Goal: Task Accomplishment & Management: Manage account settings

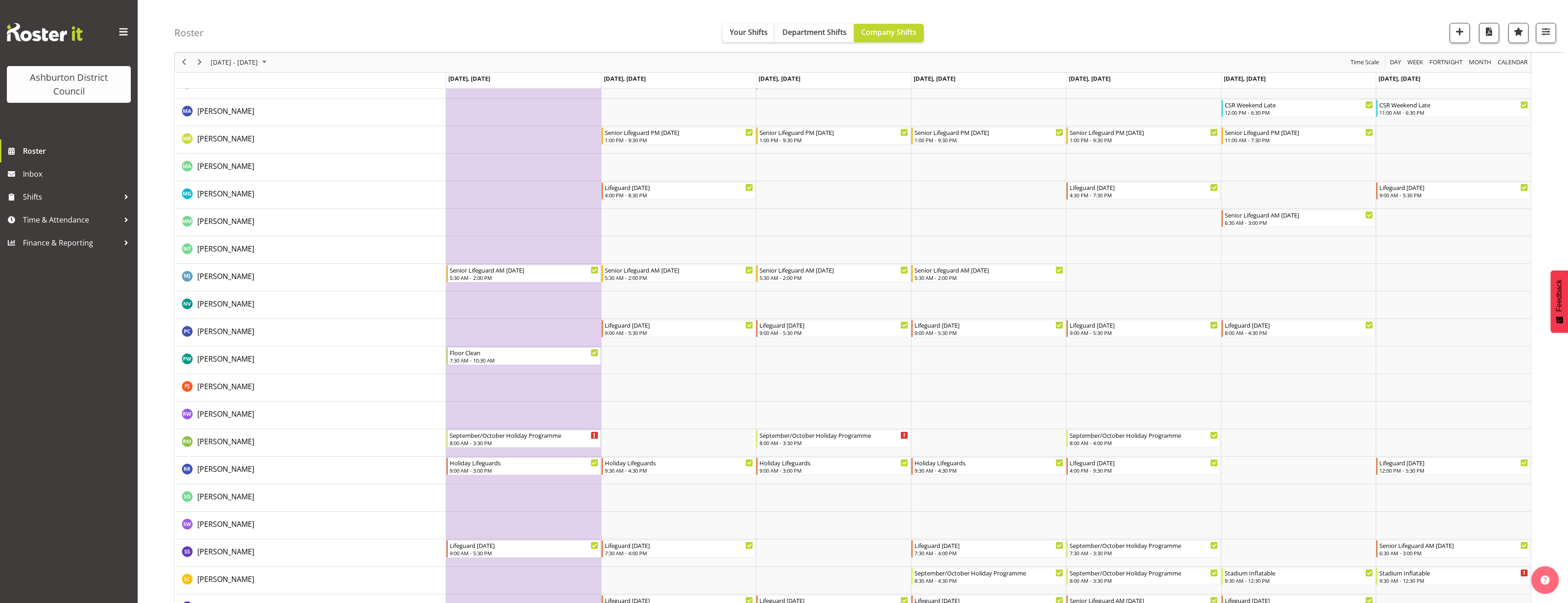
scroll to position [1770, 0]
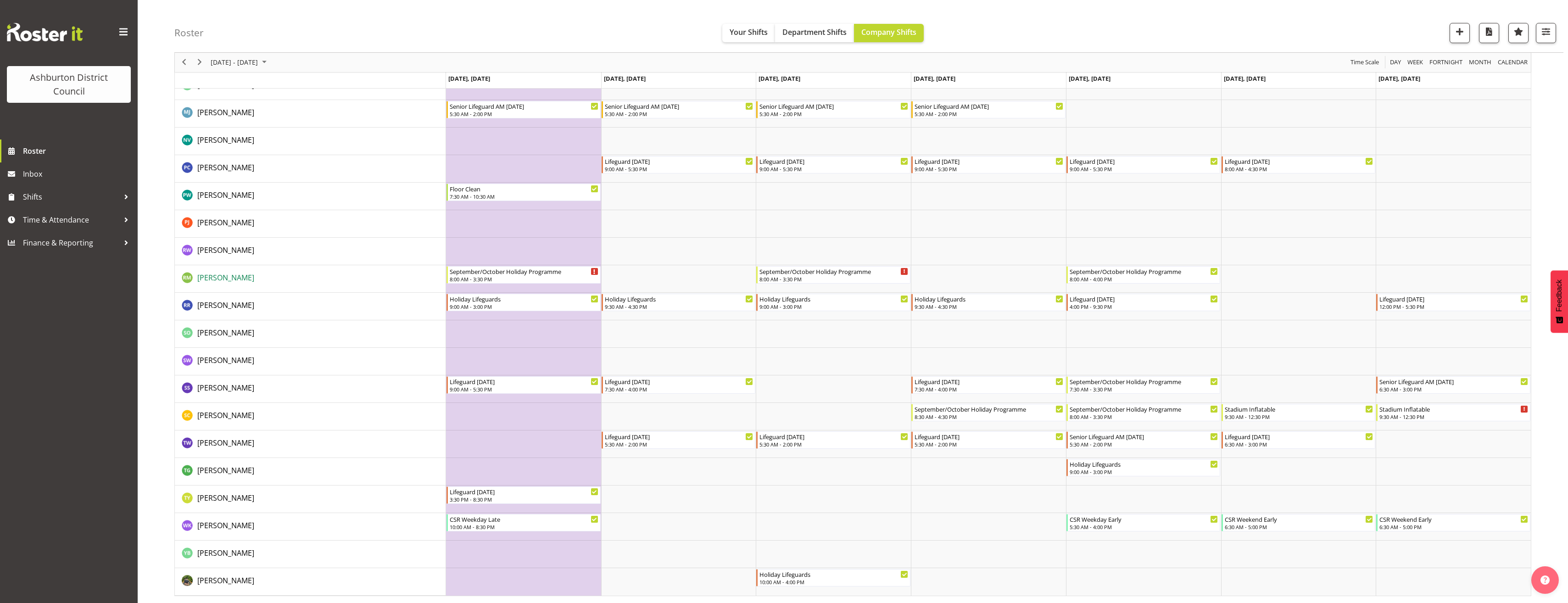
click at [215, 283] on span "Rose McKay" at bounding box center [226, 278] width 57 height 10
click at [224, 277] on span "Rose McKay" at bounding box center [226, 278] width 57 height 10
click at [223, 305] on span "Ryan Richan" at bounding box center [226, 305] width 57 height 10
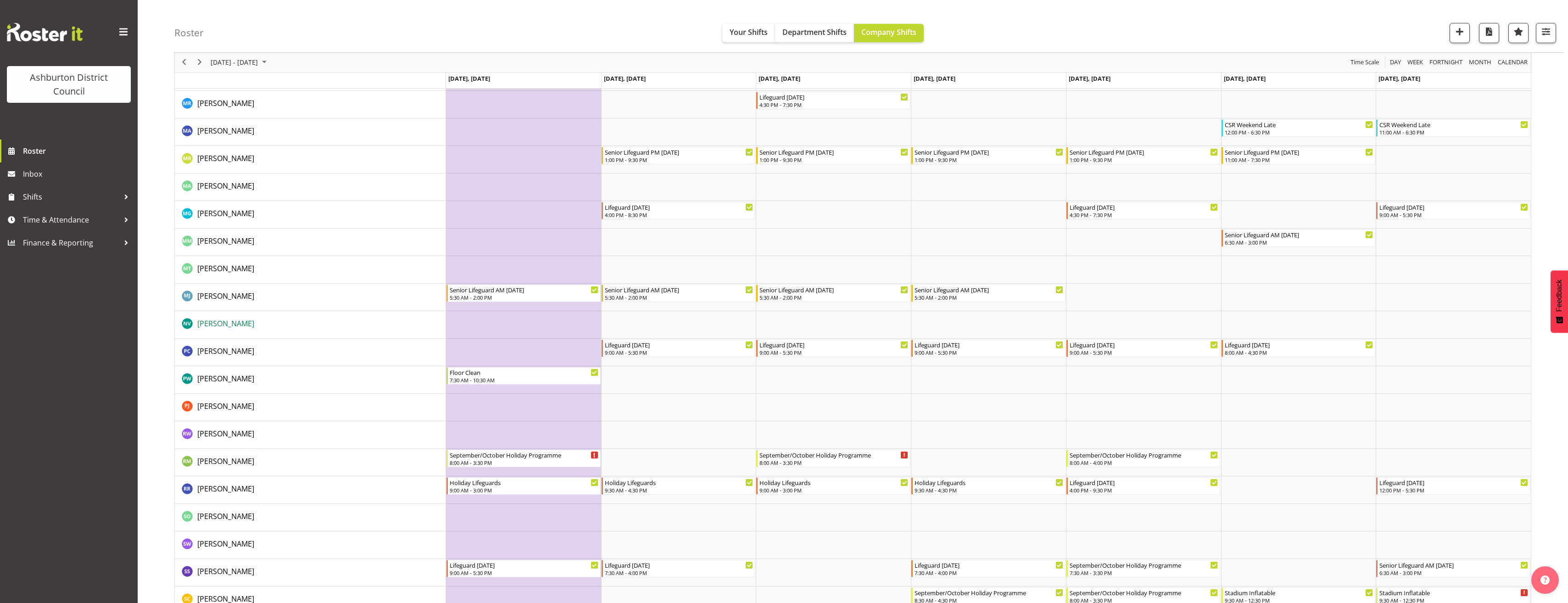
scroll to position [1495, 0]
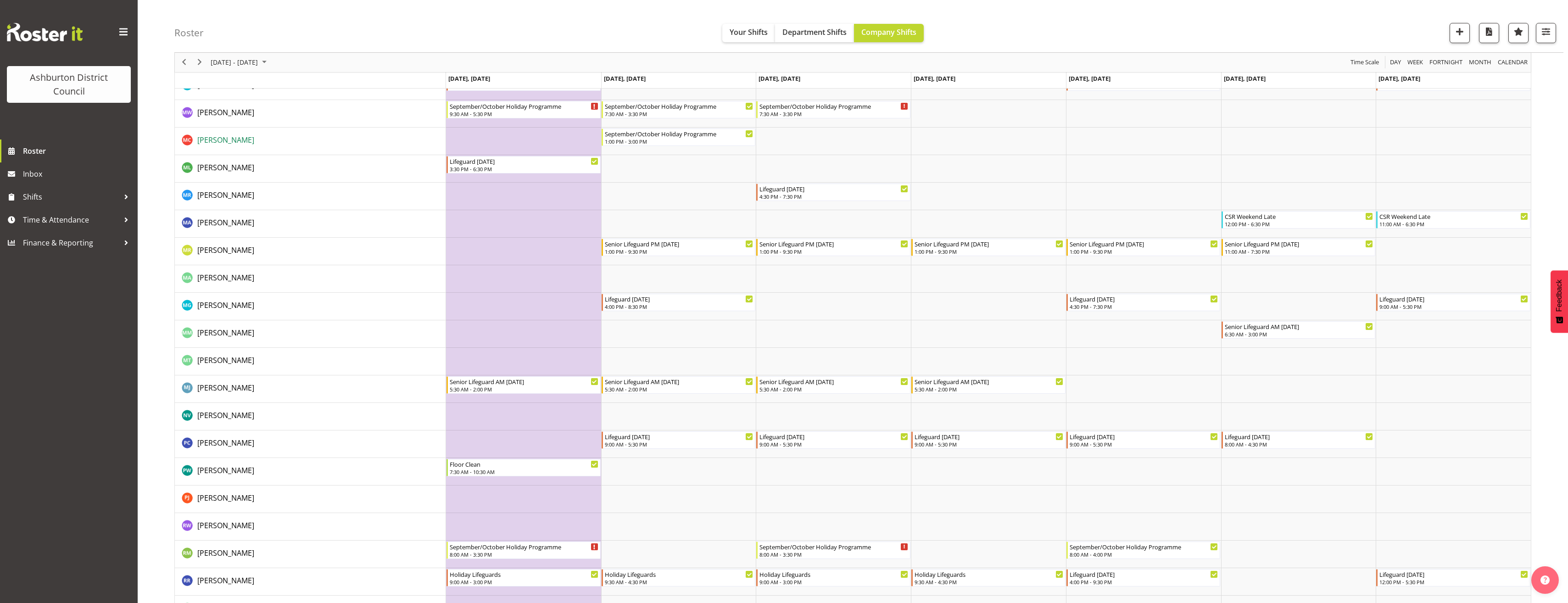
click at [221, 139] on span "Marguerite Conlan" at bounding box center [226, 140] width 57 height 10
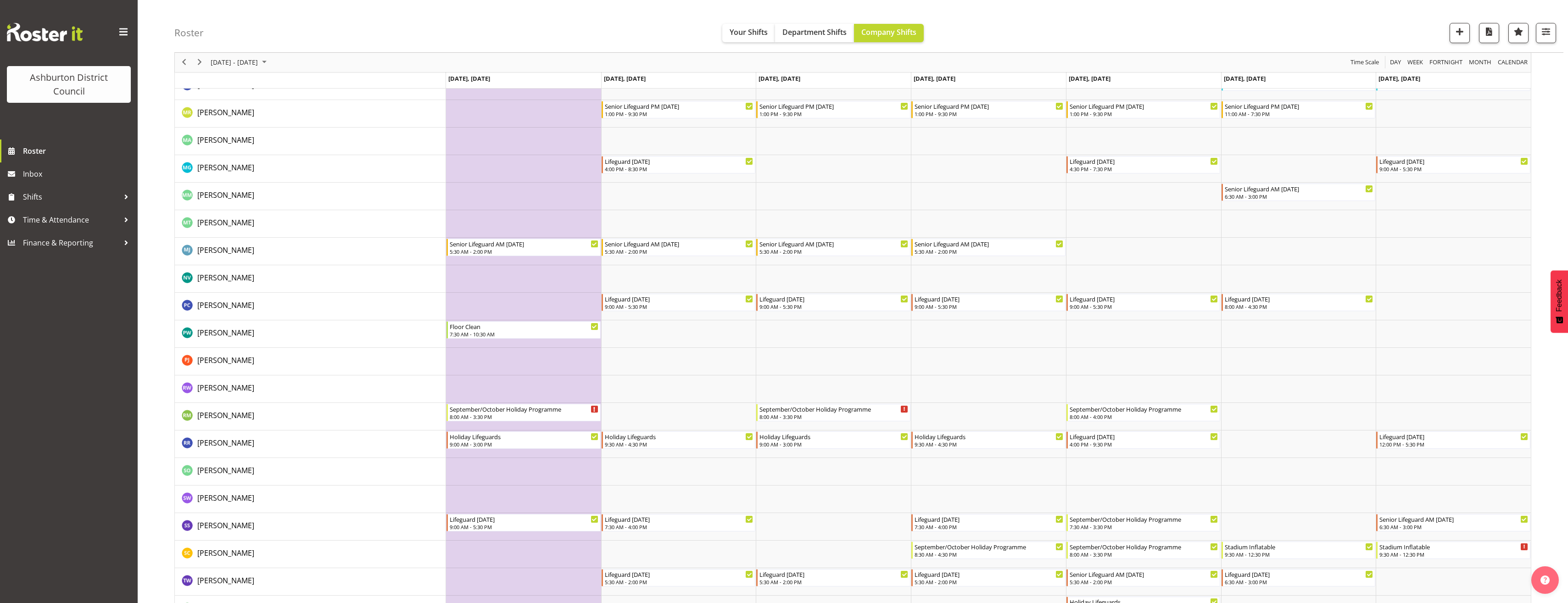
scroll to position [1679, 0]
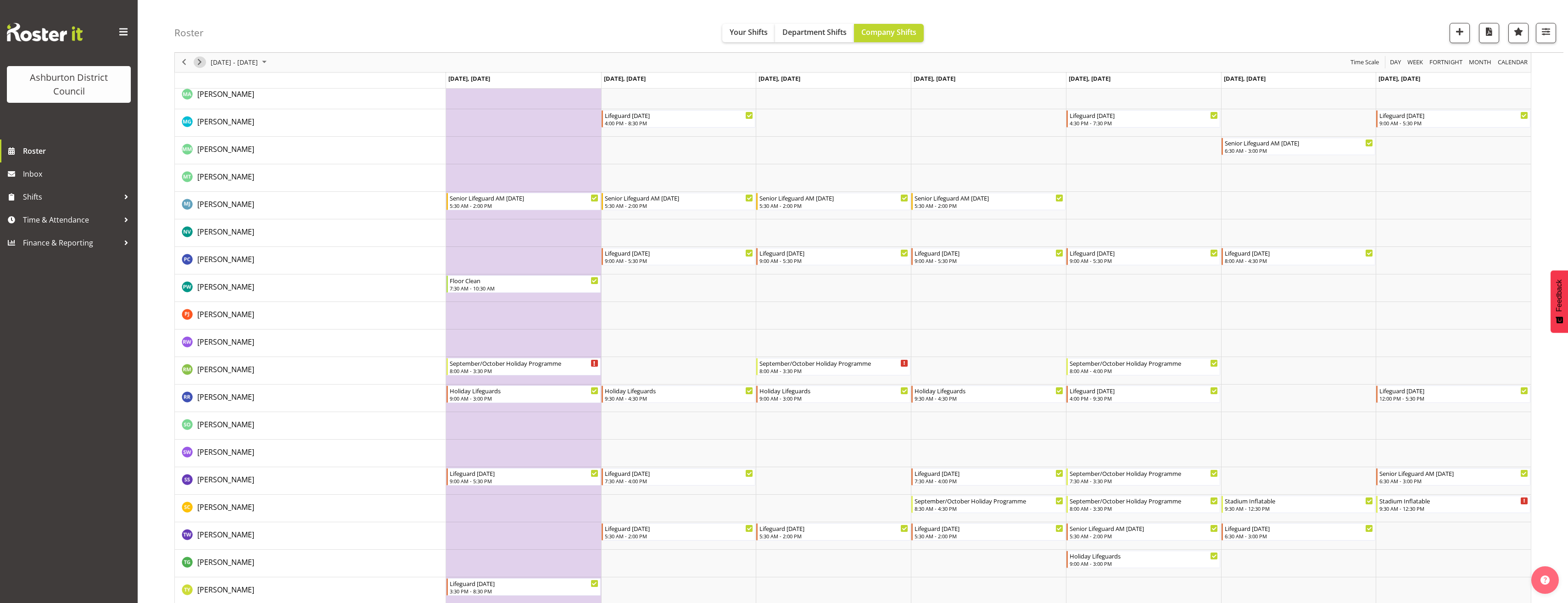
click at [200, 65] on span "Next" at bounding box center [199, 62] width 11 height 12
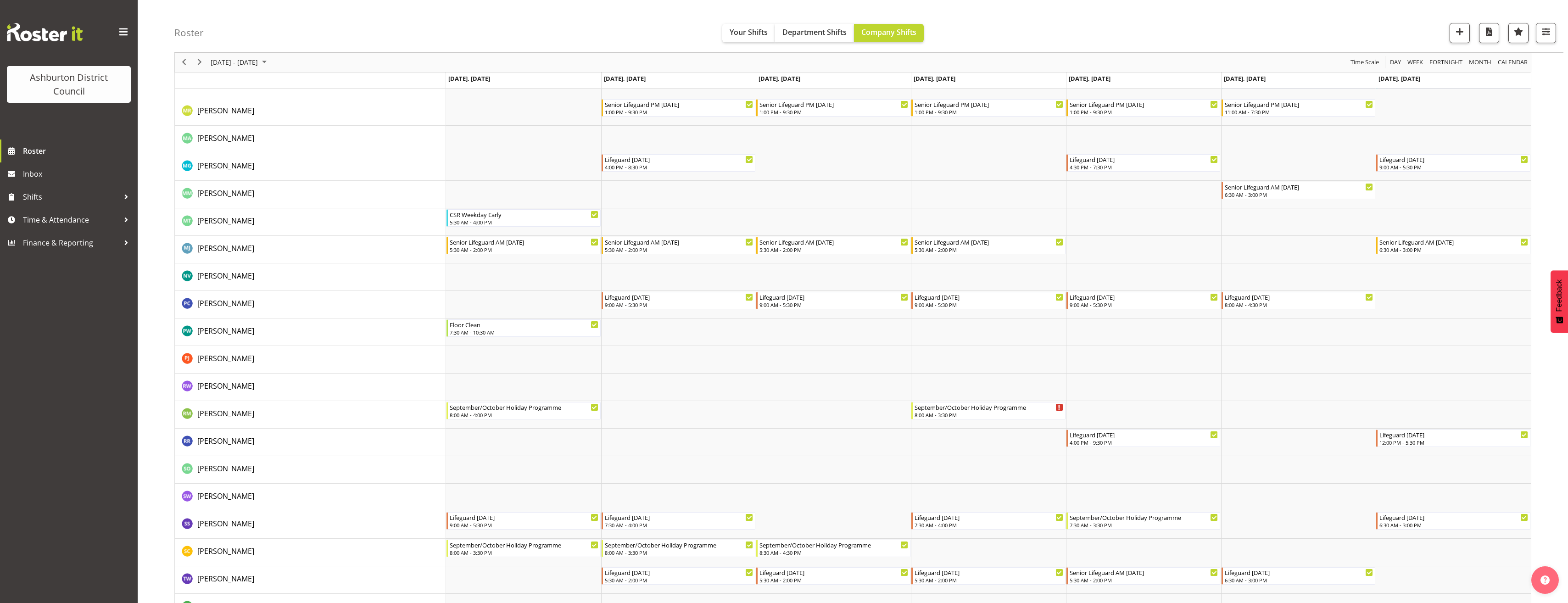
scroll to position [1698, 0]
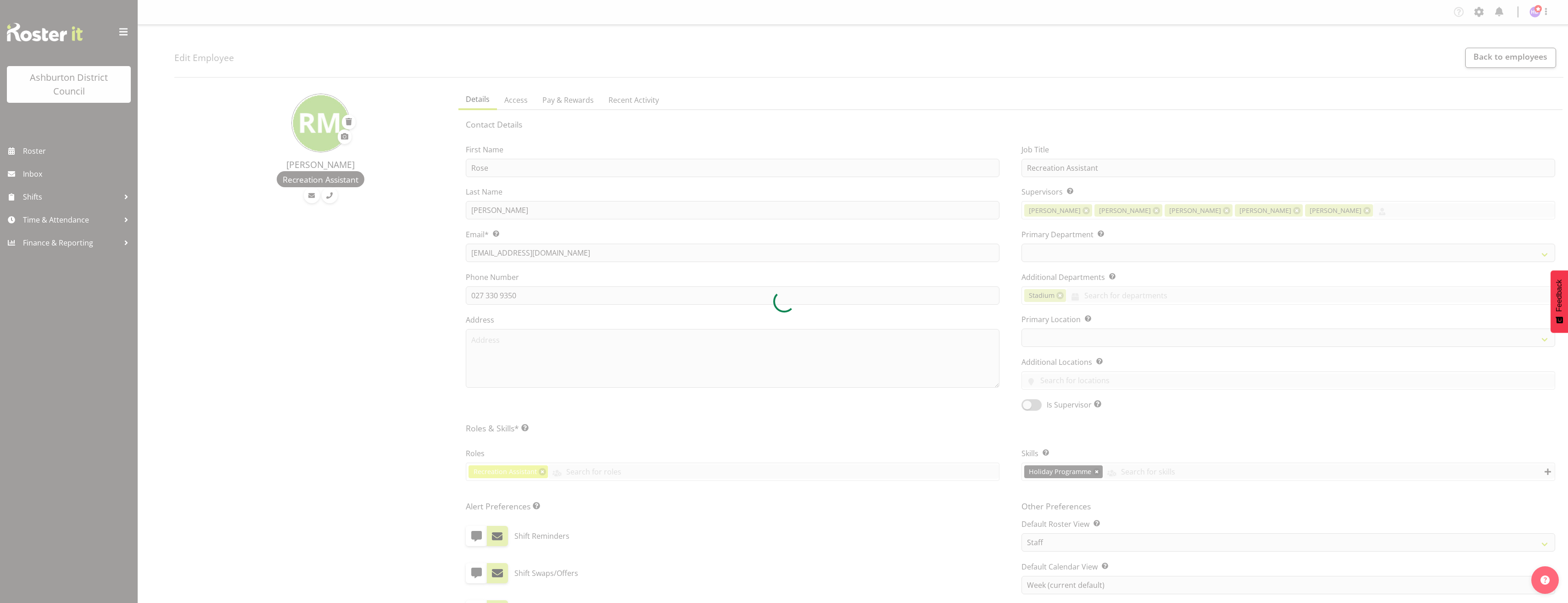
select select "TimelineWeek"
select select
select select "83"
select select "64"
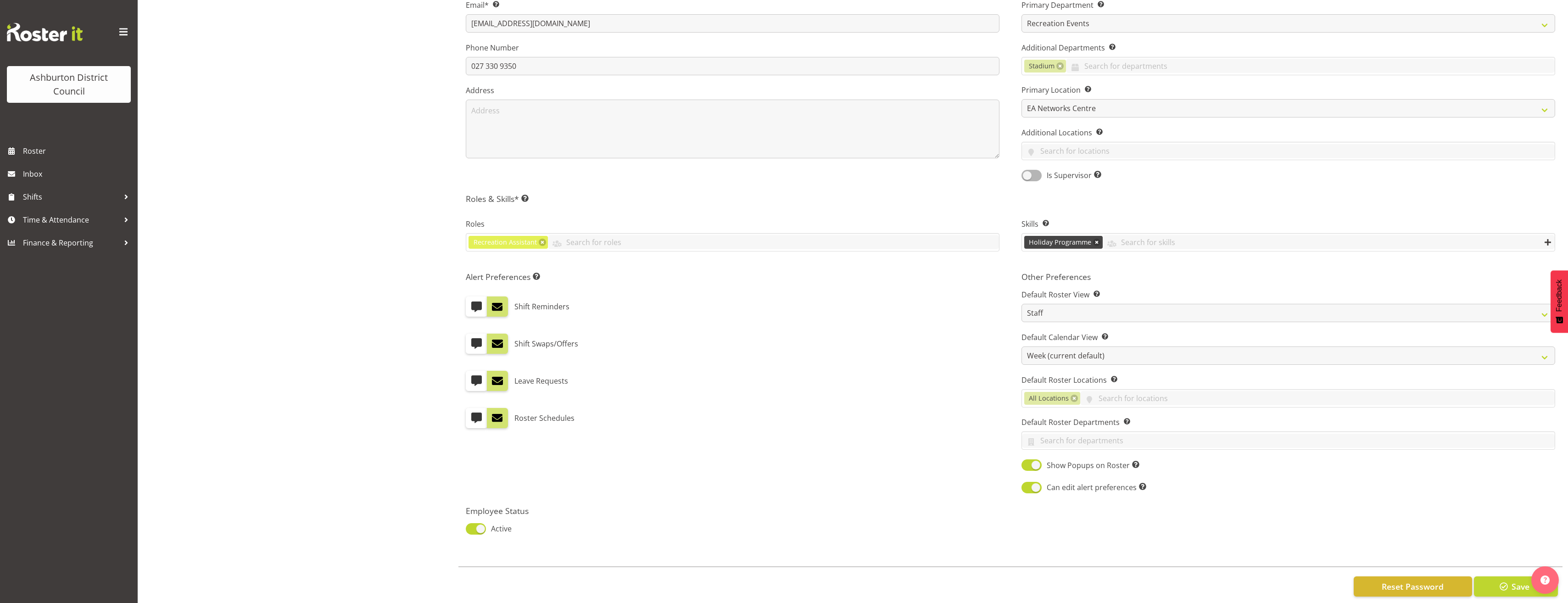
scroll to position [245, 0]
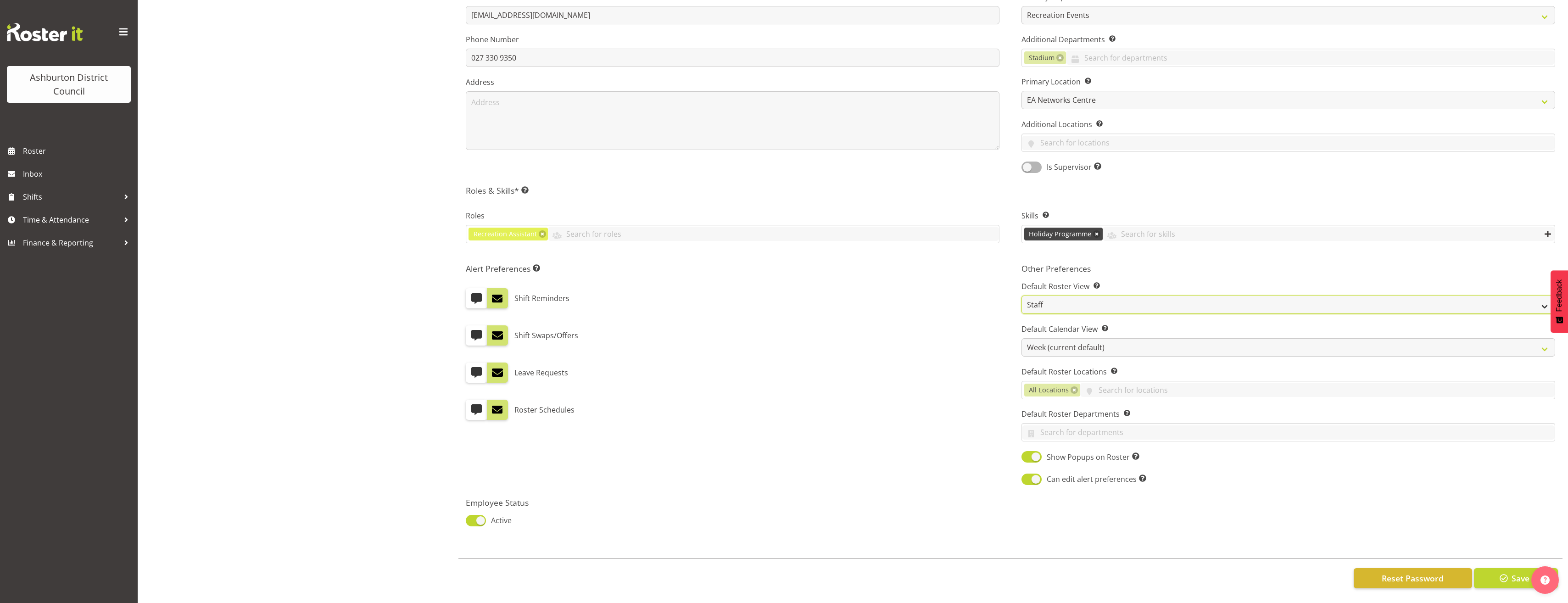
click at [1149, 298] on select "Staff Role Shift - Horizontal Shift - Vertical Staff - Location" at bounding box center [1288, 305] width 534 height 18
click at [1202, 273] on div "Other Preferences Default Roster View Set which roster view you would like the …" at bounding box center [1288, 375] width 556 height 234
click at [1111, 386] on input "text" at bounding box center [1317, 390] width 474 height 14
click at [1092, 441] on span "EA Networks Centre" at bounding box center [1064, 446] width 69 height 10
click at [1112, 383] on input "text" at bounding box center [1317, 390] width 474 height 14
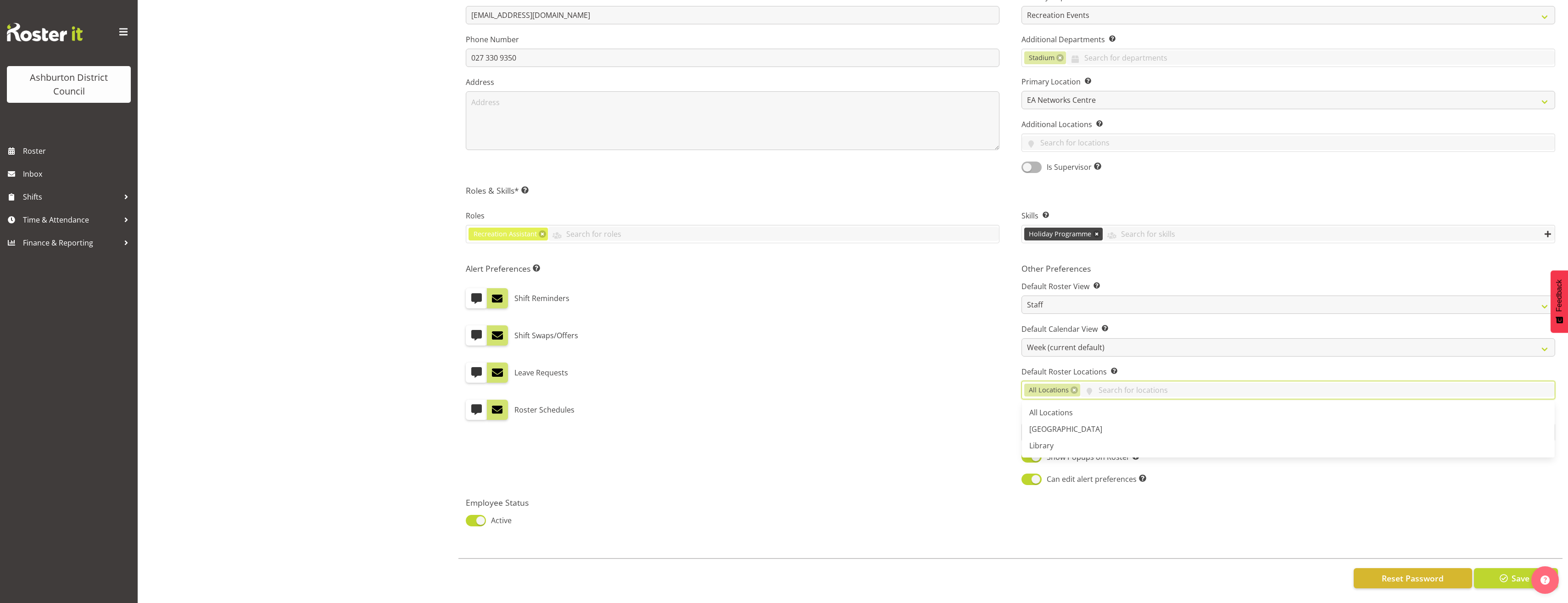
click at [1014, 421] on div "Other Preferences Default Roster View Set which roster view you would like the …" at bounding box center [1288, 375] width 556 height 234
click at [1072, 387] on link at bounding box center [1074, 390] width 7 height 7
click at [1081, 385] on input "text" at bounding box center [1288, 390] width 532 height 14
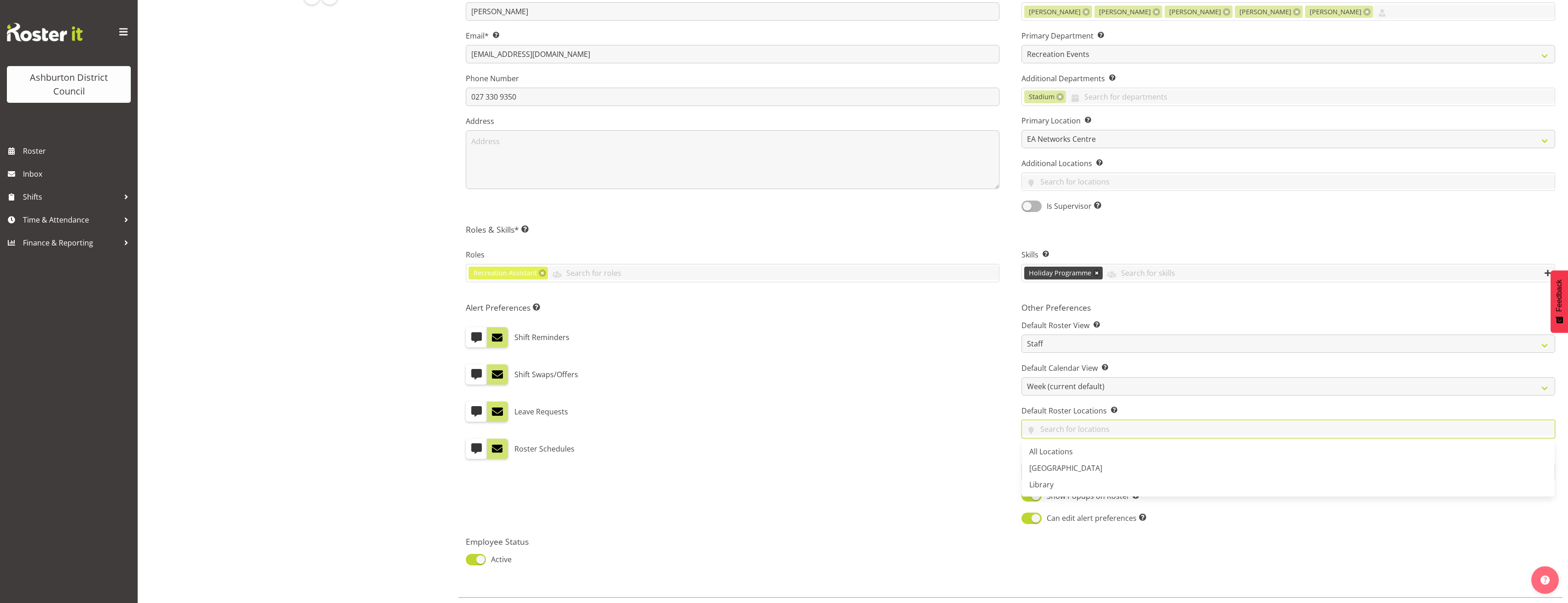
click at [999, 432] on div "Roster Schedules" at bounding box center [732, 445] width 534 height 28
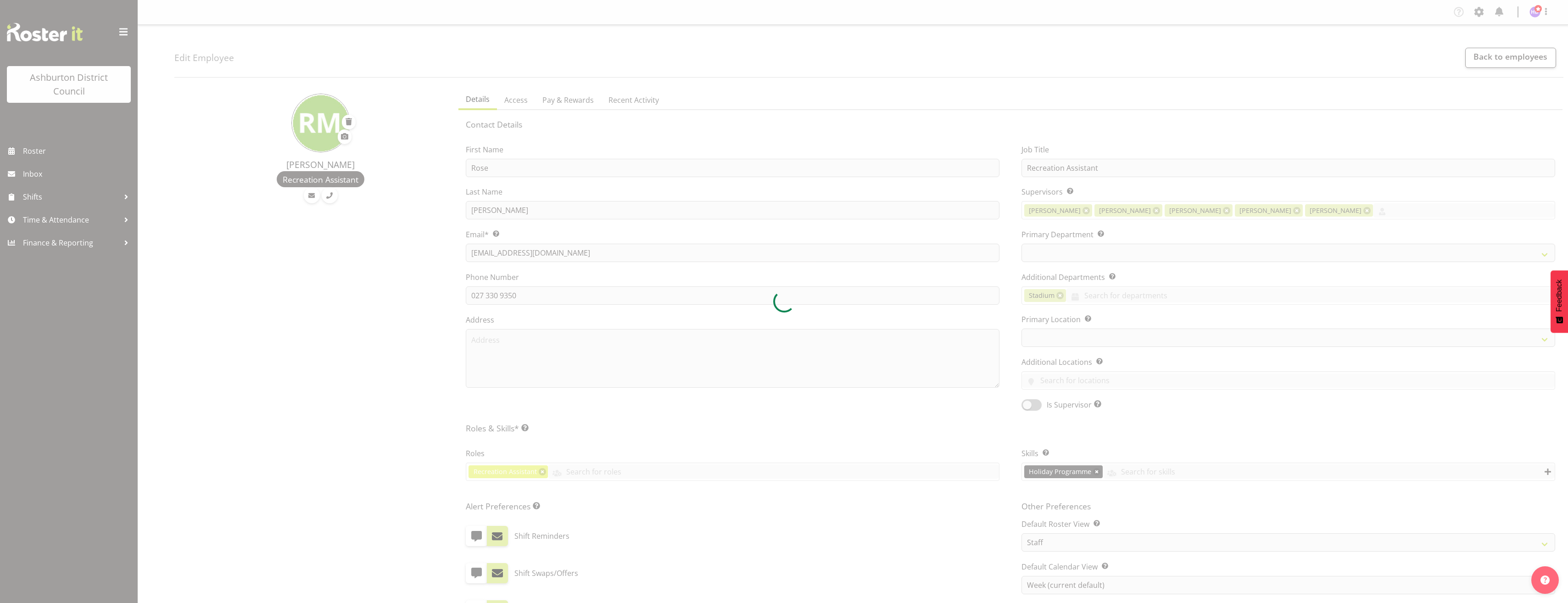
select select "TimelineWeek"
select select
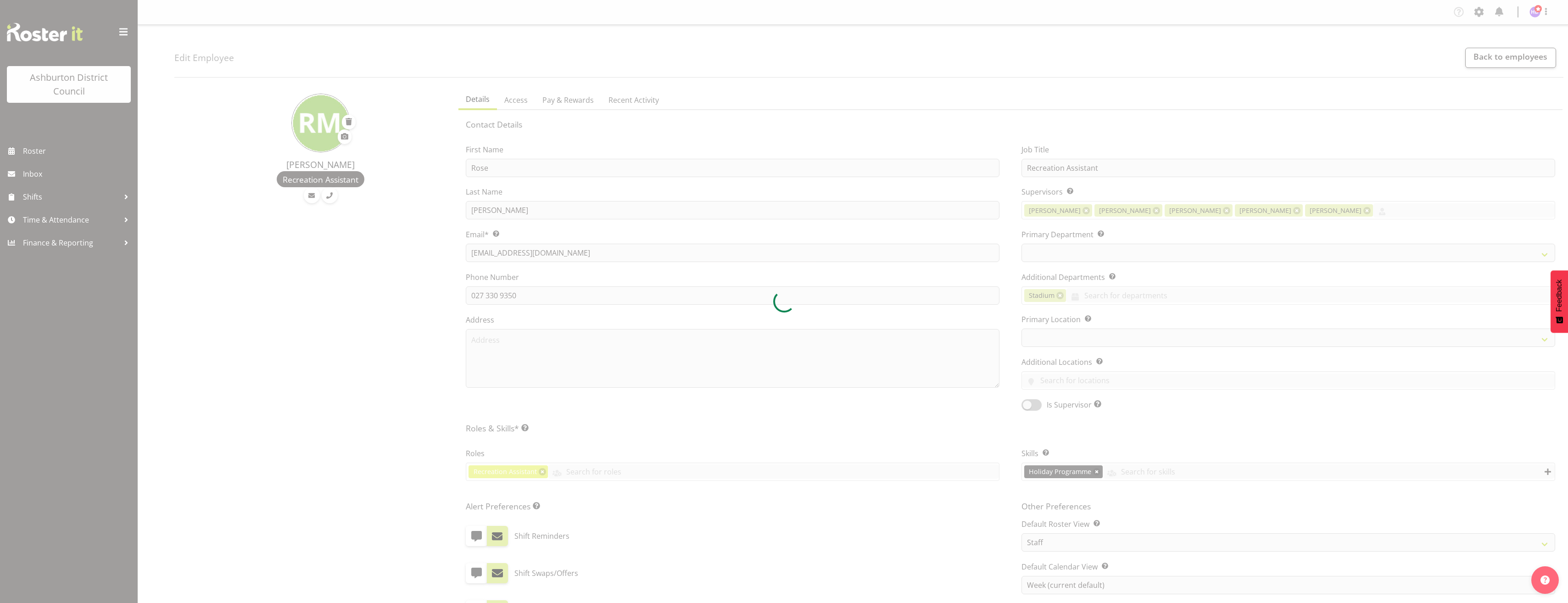
select select "83"
select select "64"
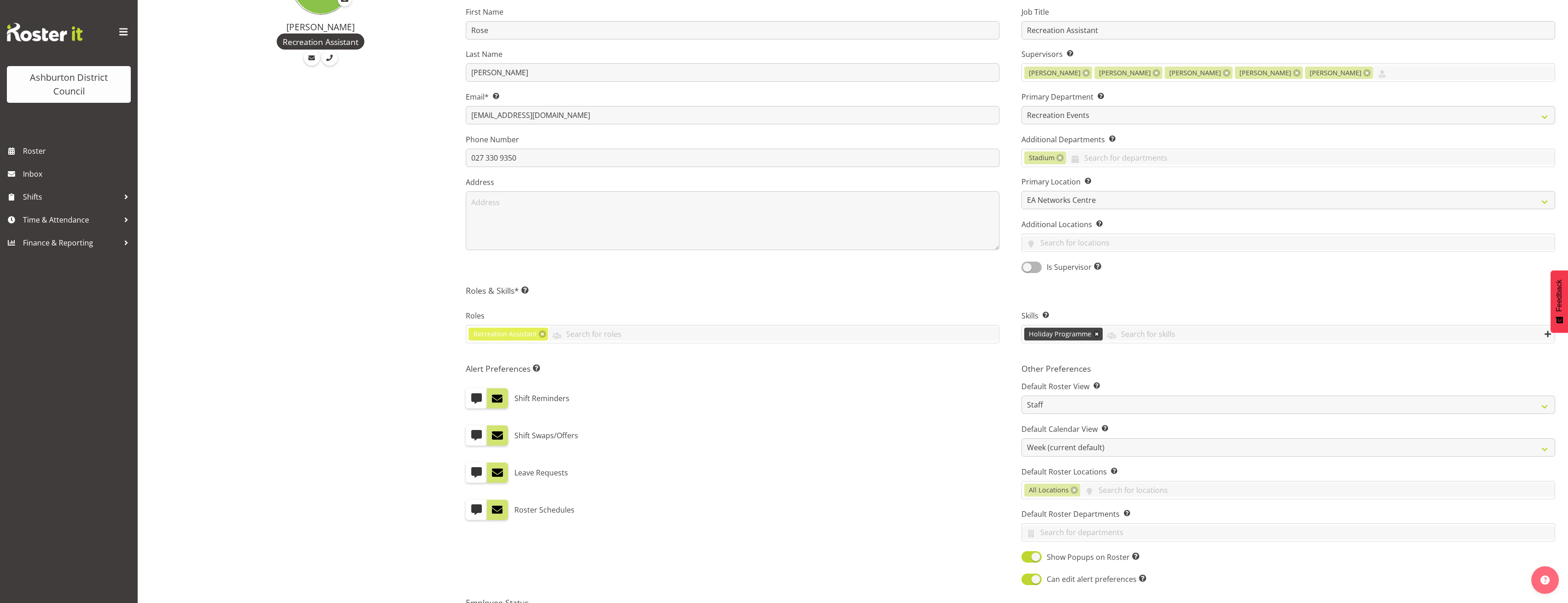
scroll to position [183, 0]
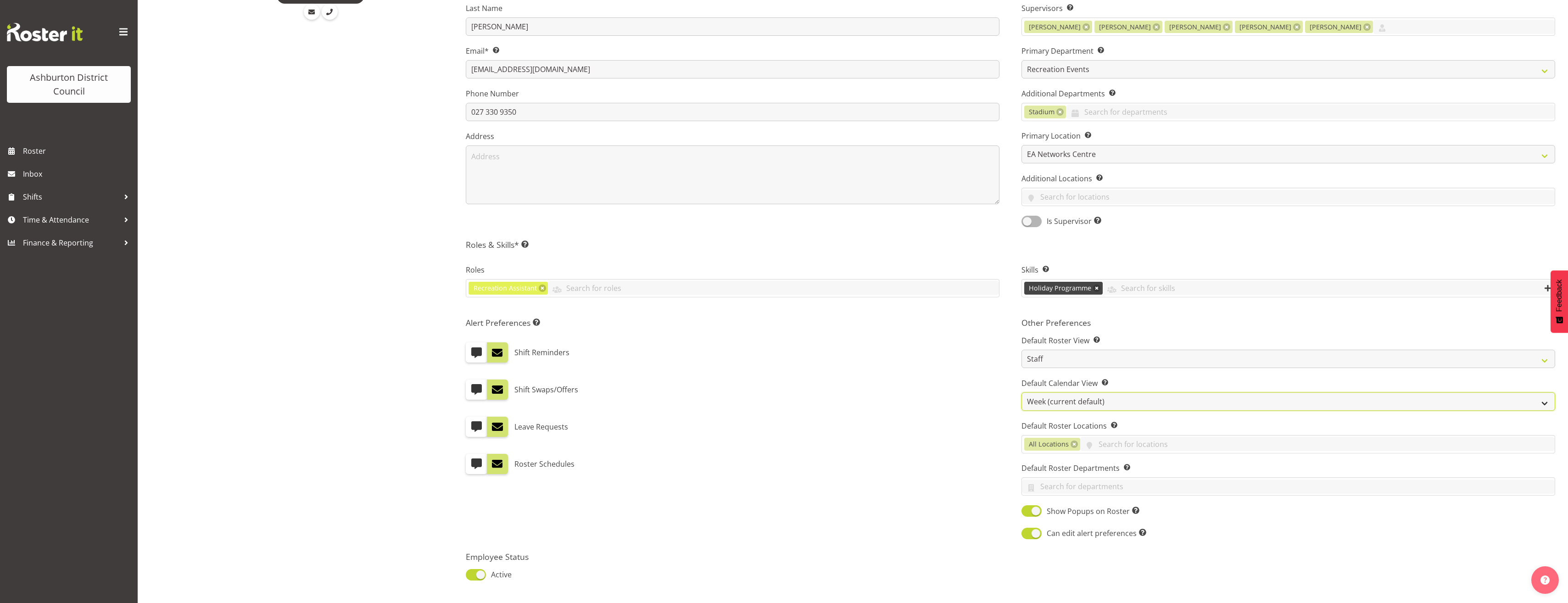
click at [1157, 394] on select "Day Timeline Day Week (current default) Timeline Week Fortnight Month Calendar" at bounding box center [1288, 402] width 534 height 18
click at [983, 358] on div "Shift Reminders" at bounding box center [732, 352] width 534 height 20
click at [1087, 487] on input "text" at bounding box center [1288, 486] width 532 height 14
click at [1075, 564] on span "Recreation Events" at bounding box center [1061, 560] width 62 height 10
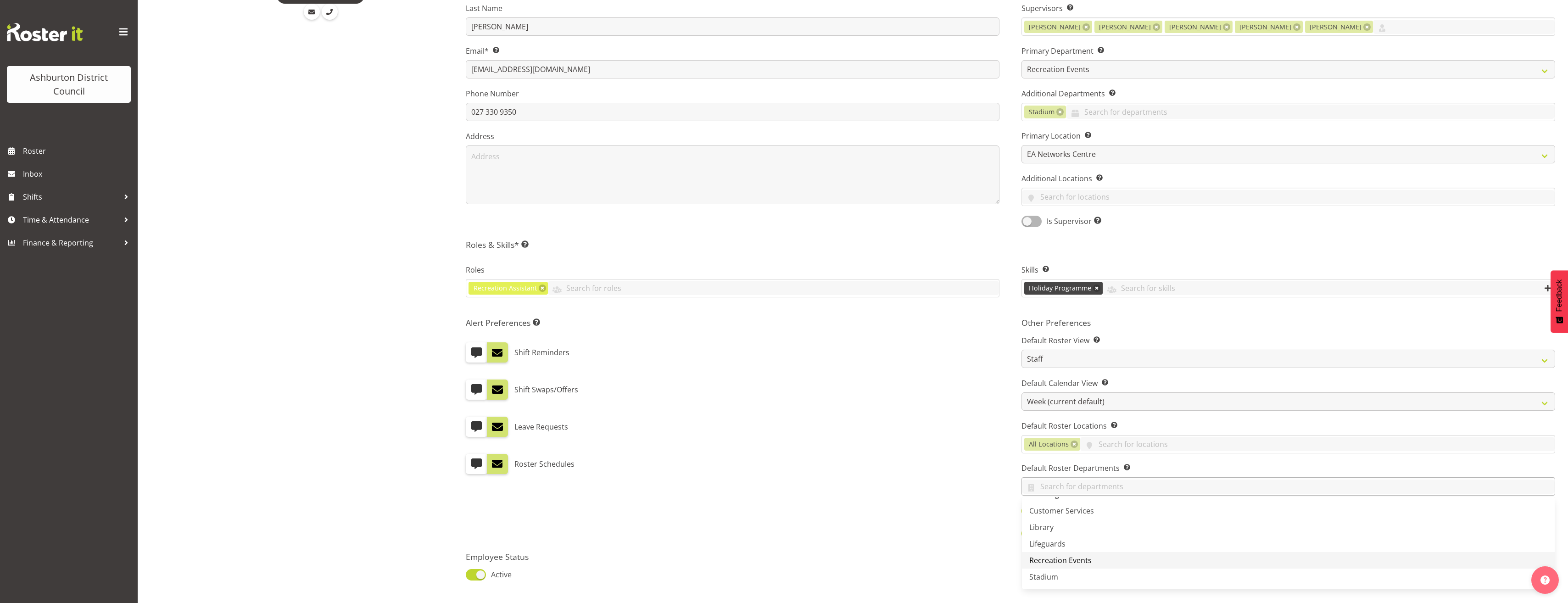
scroll to position [31, 0]
click at [1235, 466] on label "Default Roster Departments Set which departments you would like roster page to …" at bounding box center [1288, 468] width 534 height 11
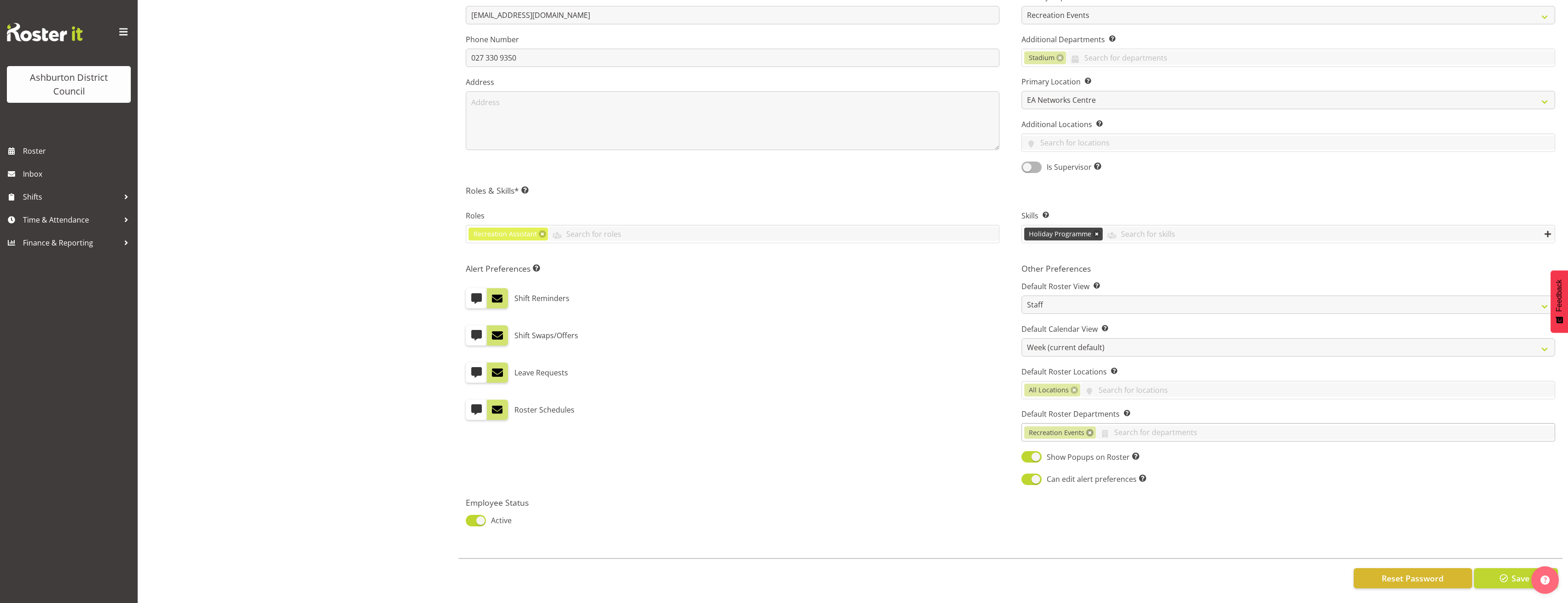
click at [1089, 429] on link at bounding box center [1090, 433] width 7 height 7
click at [1049, 545] on div "Details Access Pay & Rewards Recent Activity Contact Details First Name Rose La…" at bounding box center [1010, 224] width 1115 height 757
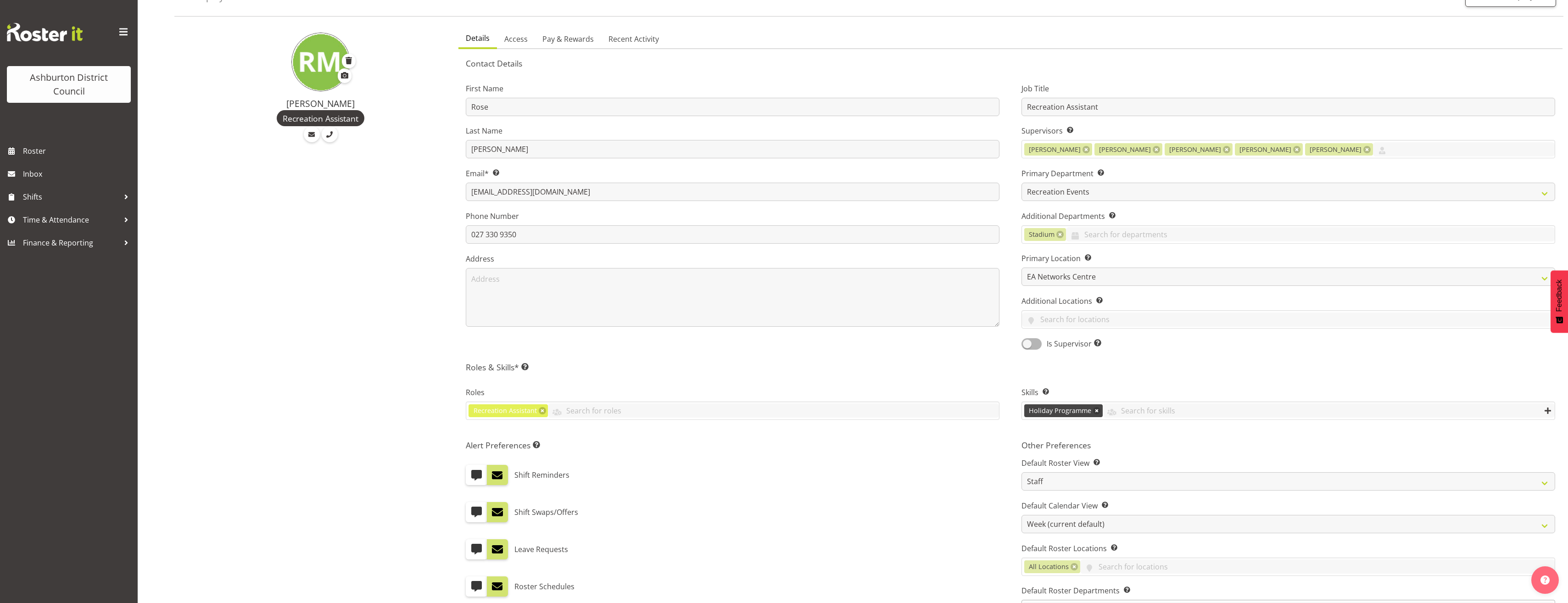
scroll to position [0, 0]
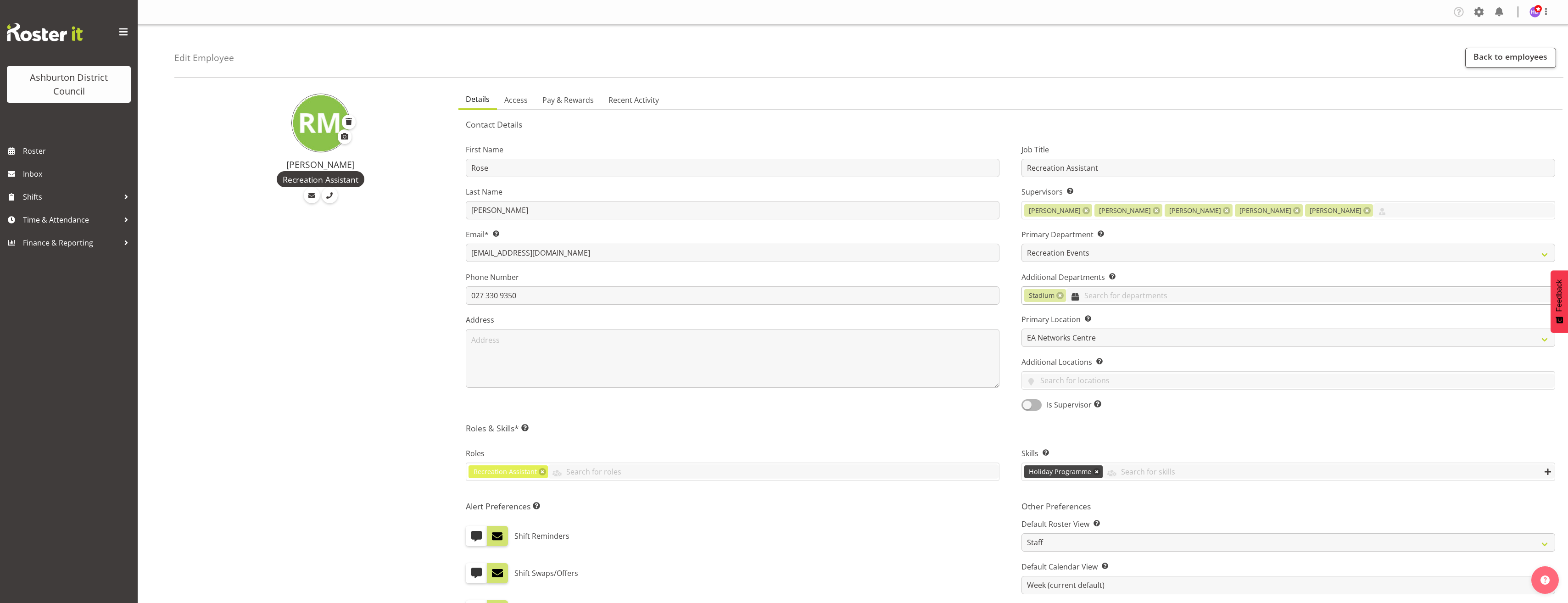
click at [1130, 289] on input "text" at bounding box center [1310, 295] width 488 height 14
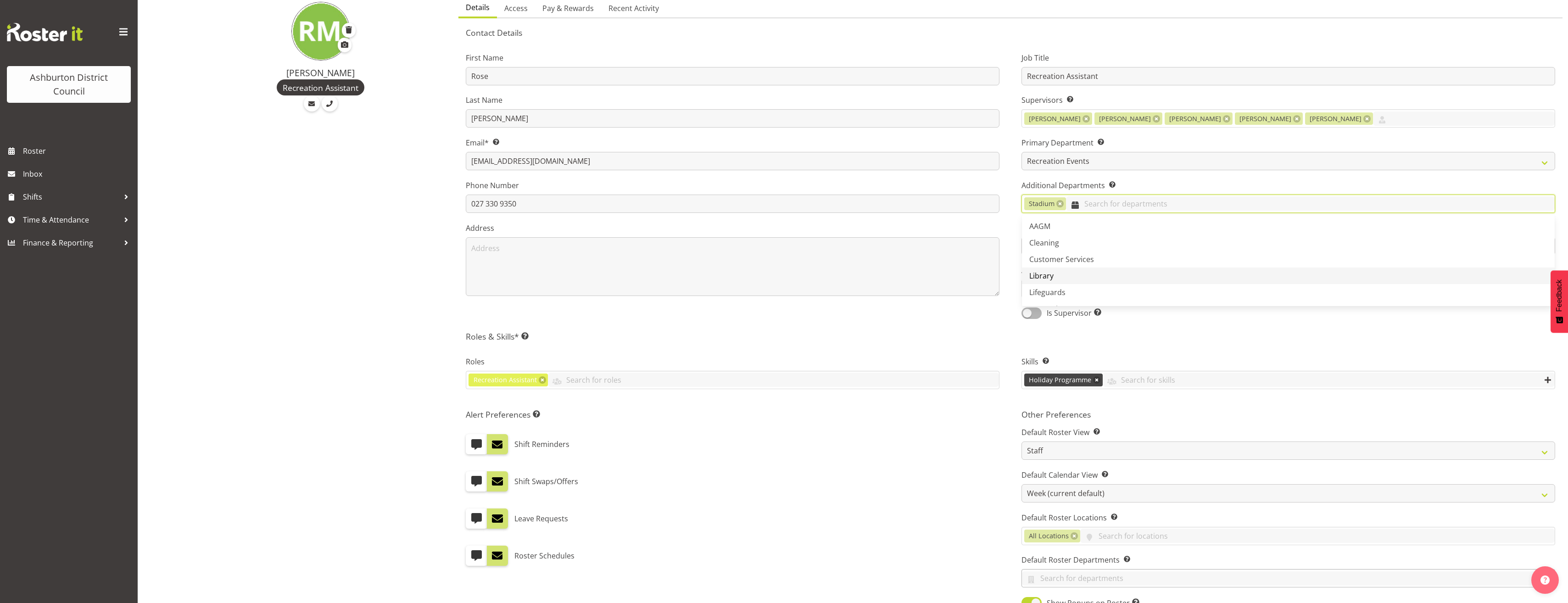
scroll to position [31, 0]
click at [1237, 339] on h5 "Roles & Skills* This is a required field. Add as many roles and skills as requi…" at bounding box center [1010, 336] width 1089 height 10
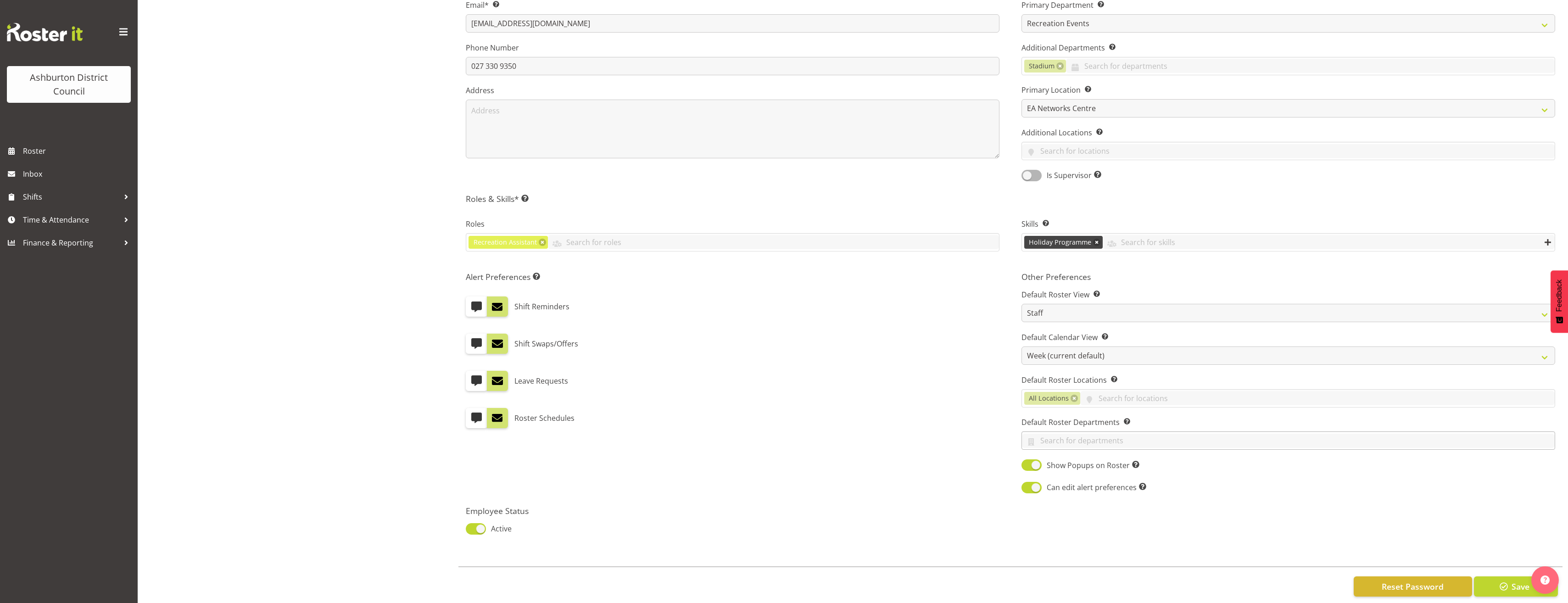
scroll to position [245, 0]
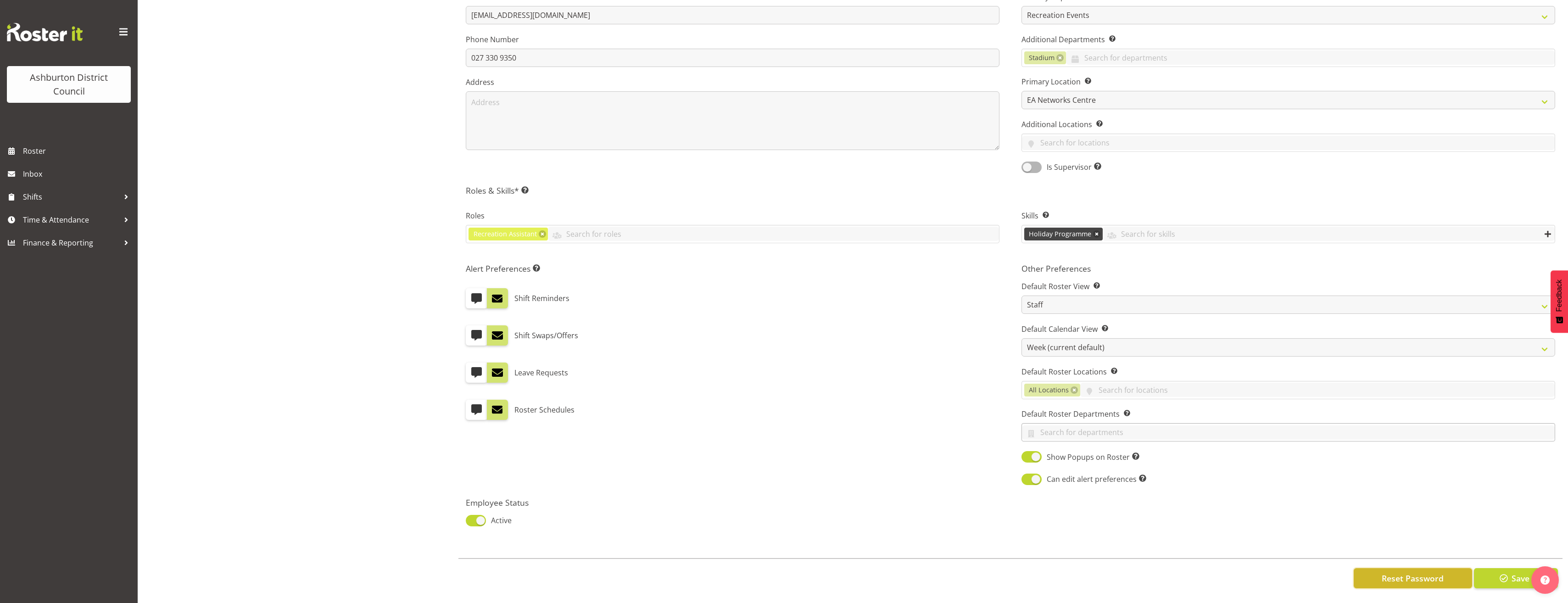
click at [1421, 572] on span "Reset Password" at bounding box center [1412, 579] width 62 height 12
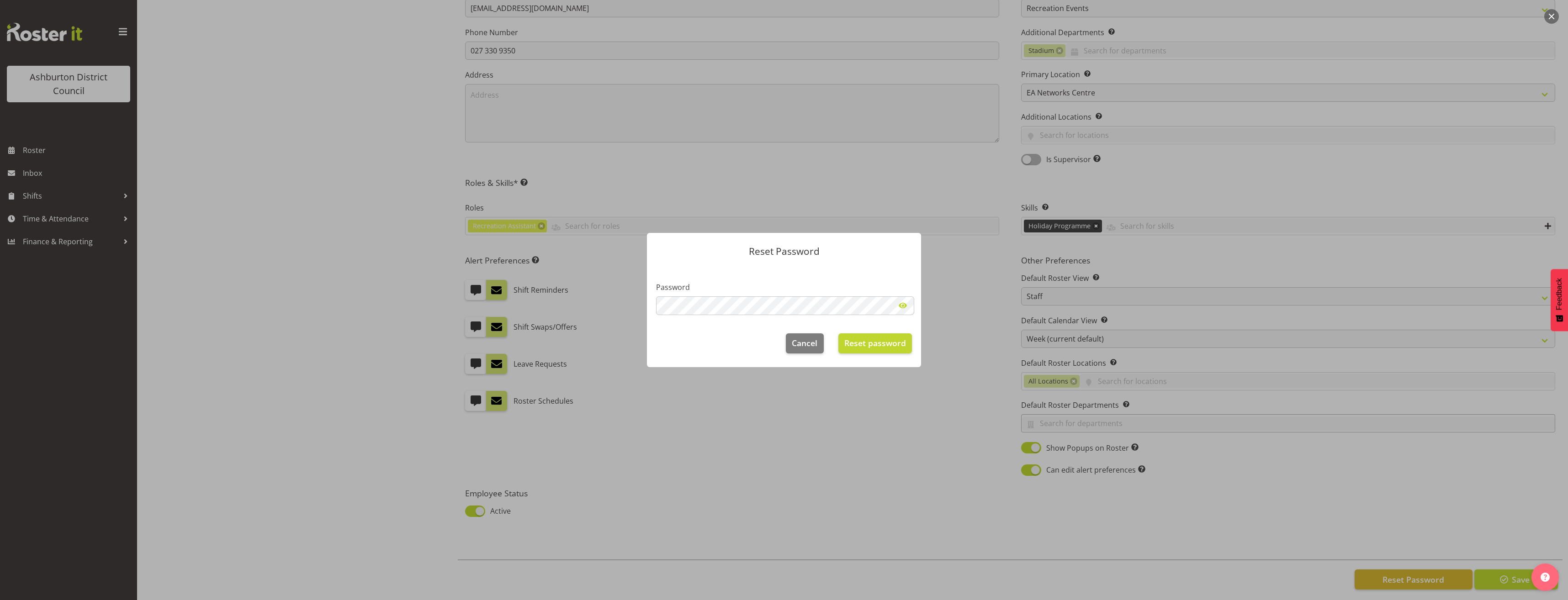
click at [900, 307] on span at bounding box center [903, 305] width 18 height 18
click at [639, 315] on div "Reset Password Password Cancel Reset password" at bounding box center [784, 300] width 292 height 180
drag, startPoint x: 858, startPoint y: 281, endPoint x: 858, endPoint y: 291, distance: 10.0
click at [858, 281] on section "Password" at bounding box center [784, 295] width 274 height 58
click at [875, 343] on span "Reset password" at bounding box center [875, 343] width 61 height 12
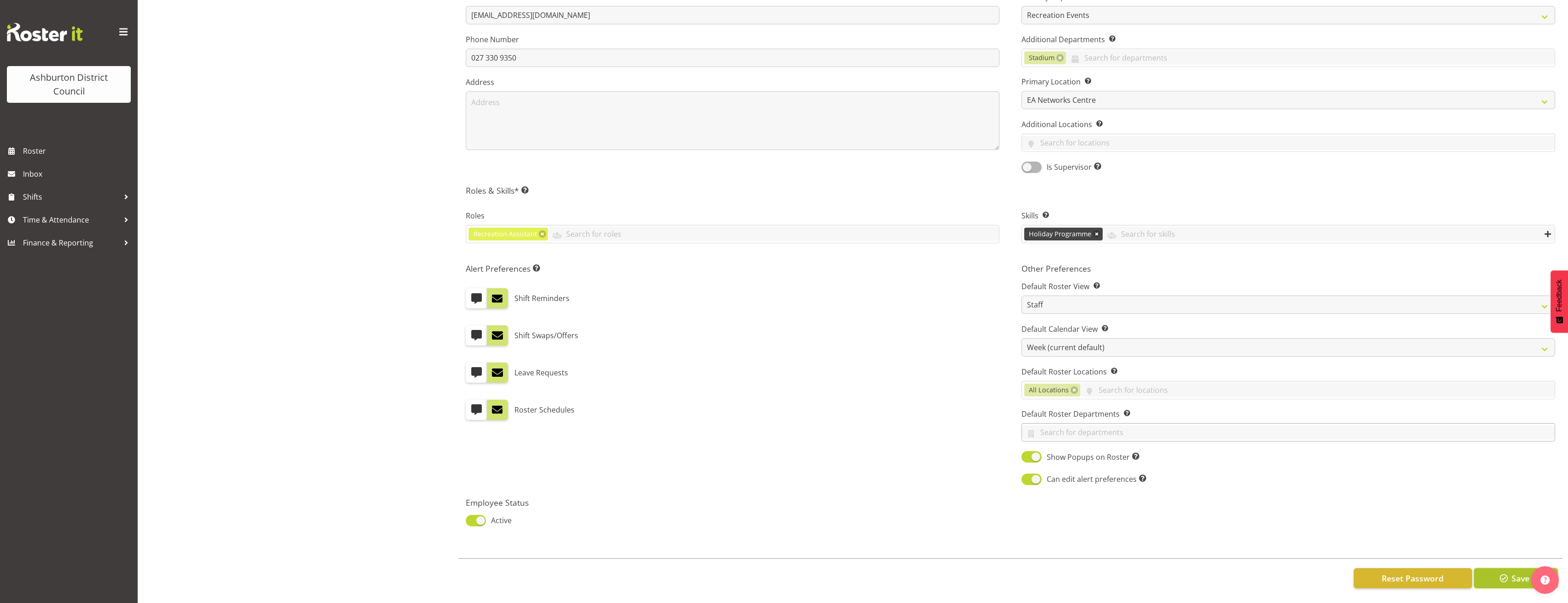
click at [1495, 571] on button "Save" at bounding box center [1515, 578] width 84 height 20
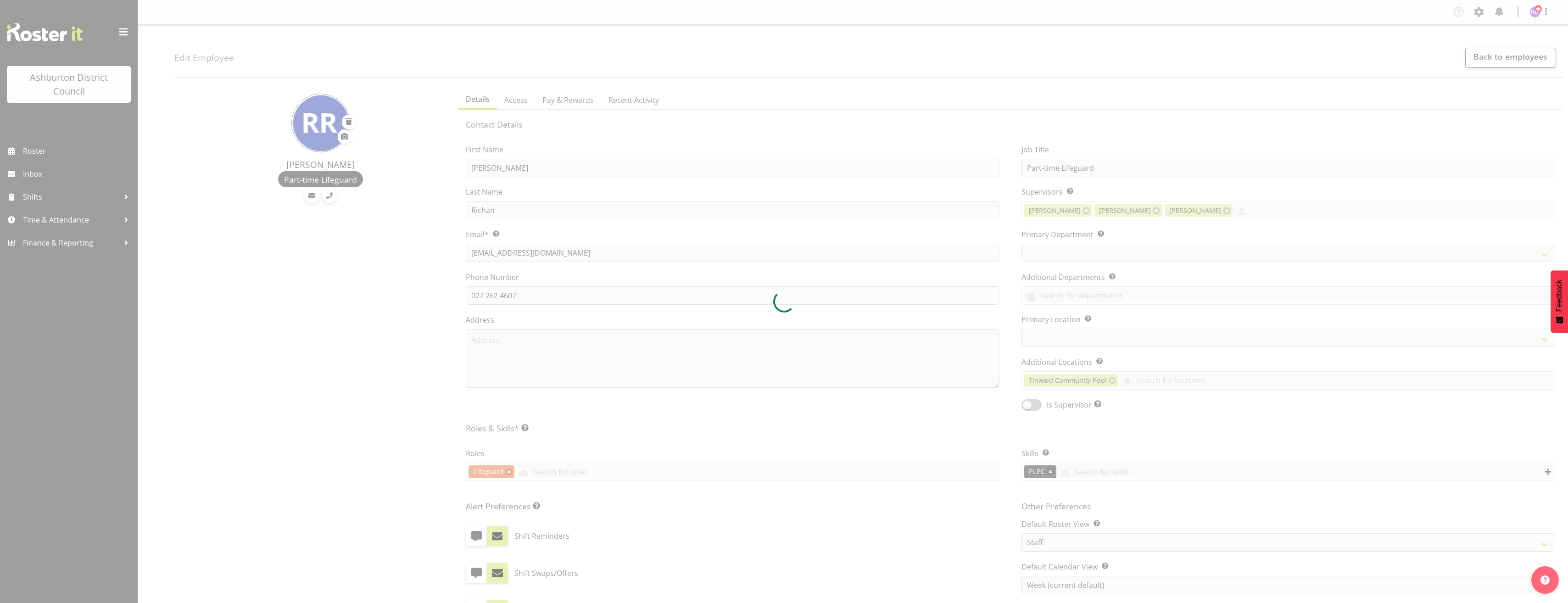
select select "TimelineWeek"
select select
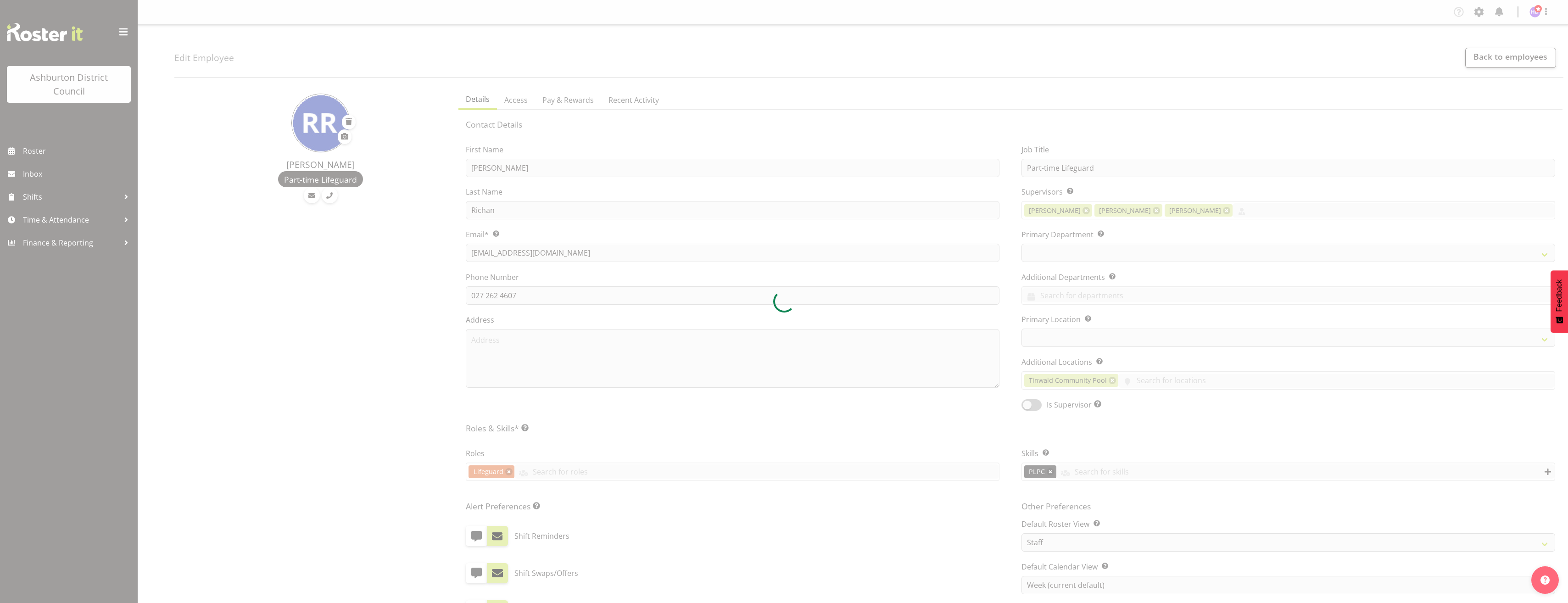
scroll to position [92, 0]
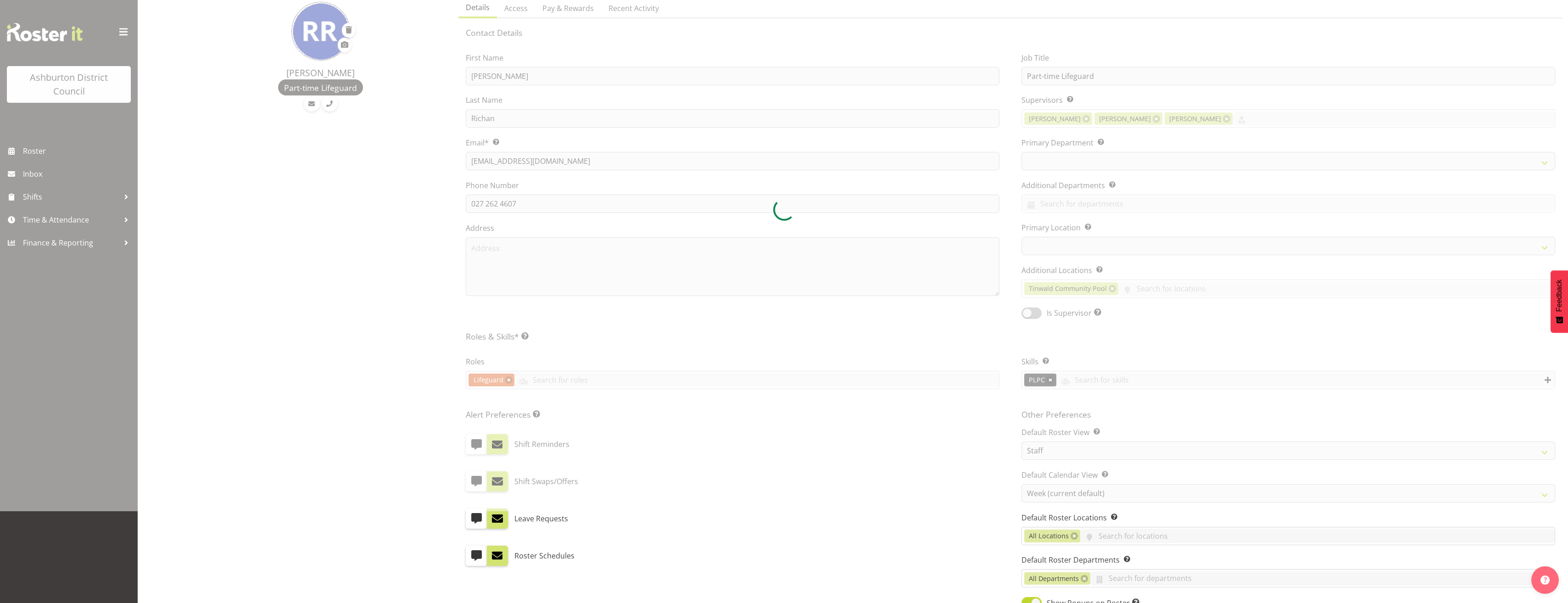
select select
select select "64"
select select "65"
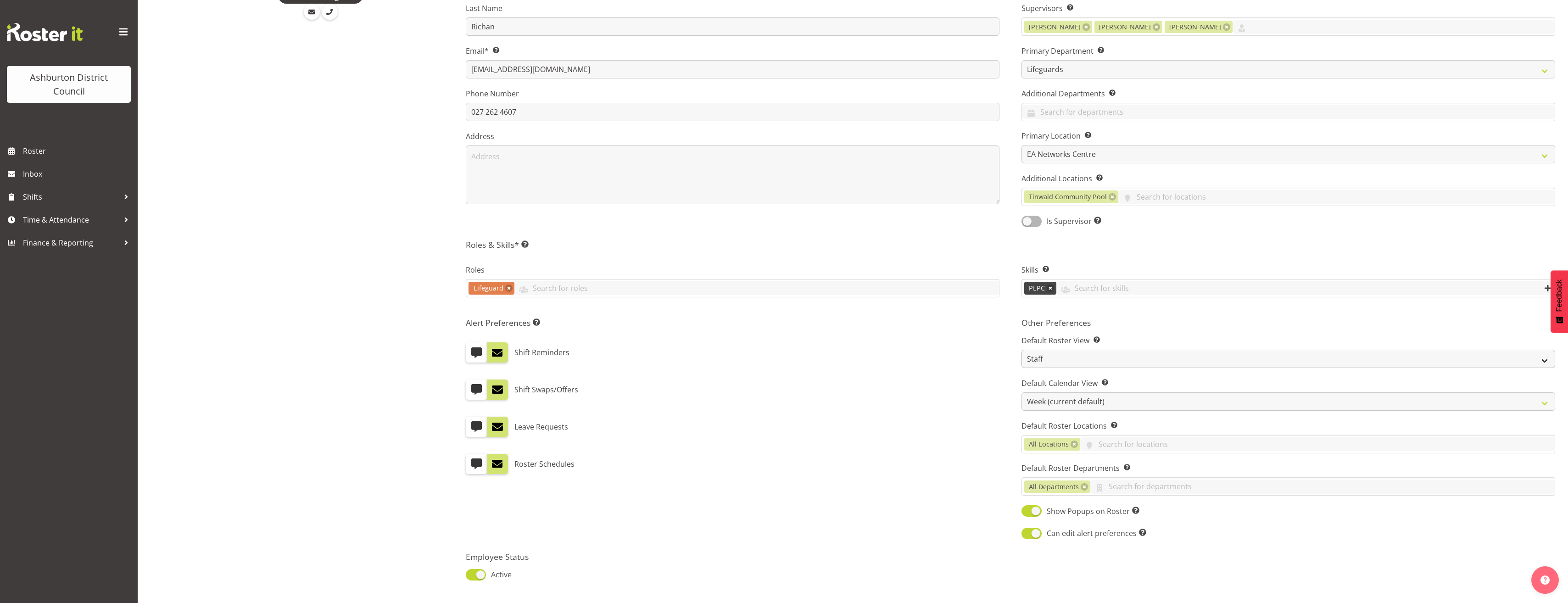
scroll to position [229, 0]
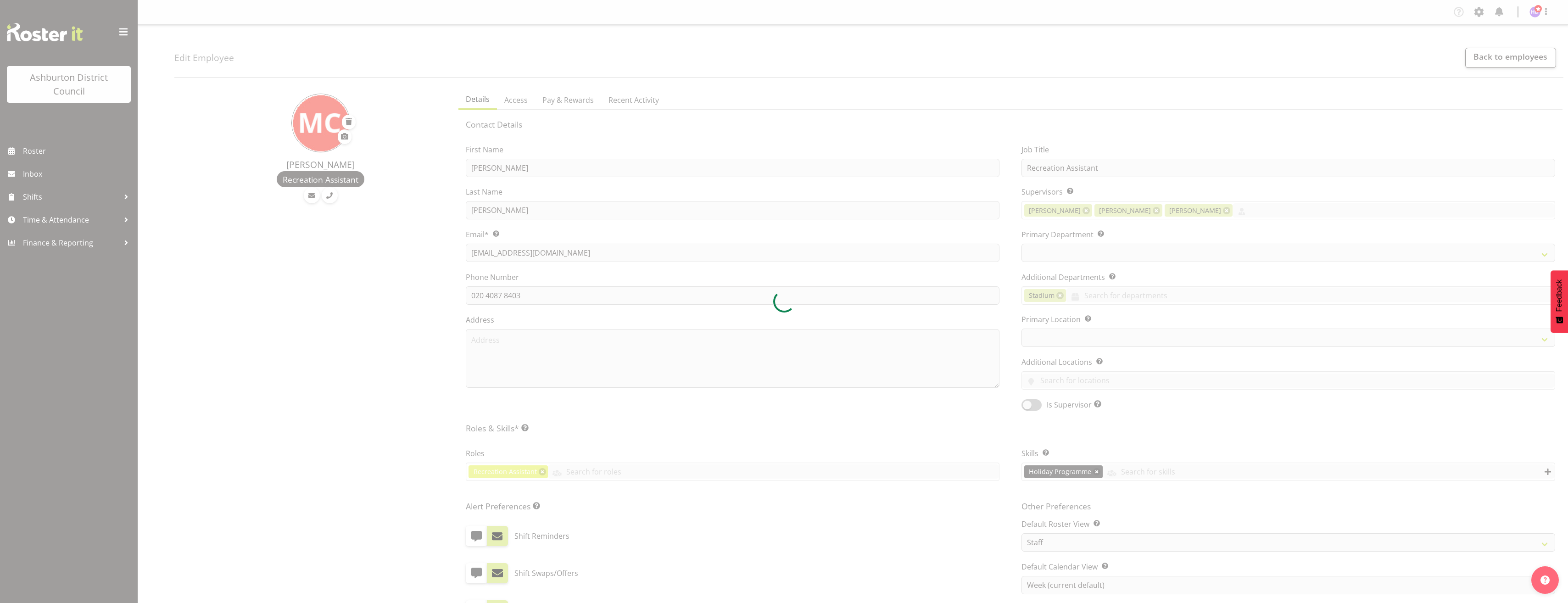
select select "TimelineWeek"
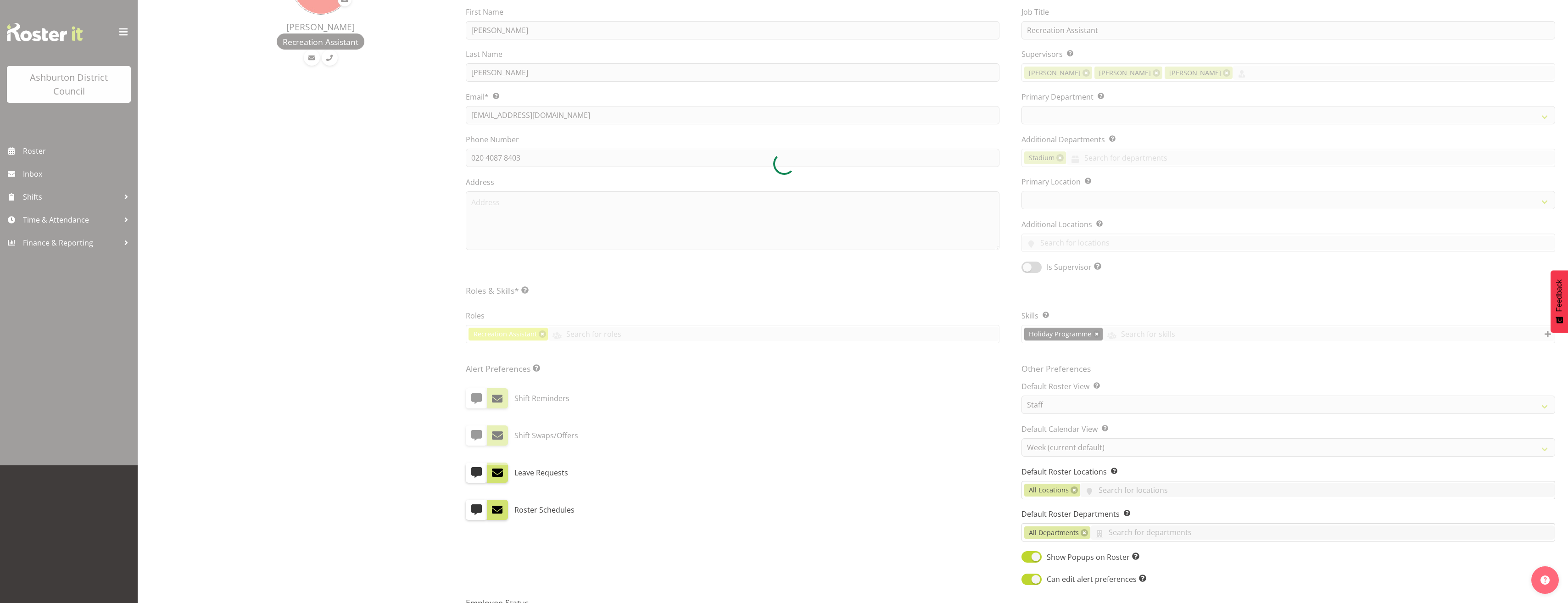
scroll to position [183, 0]
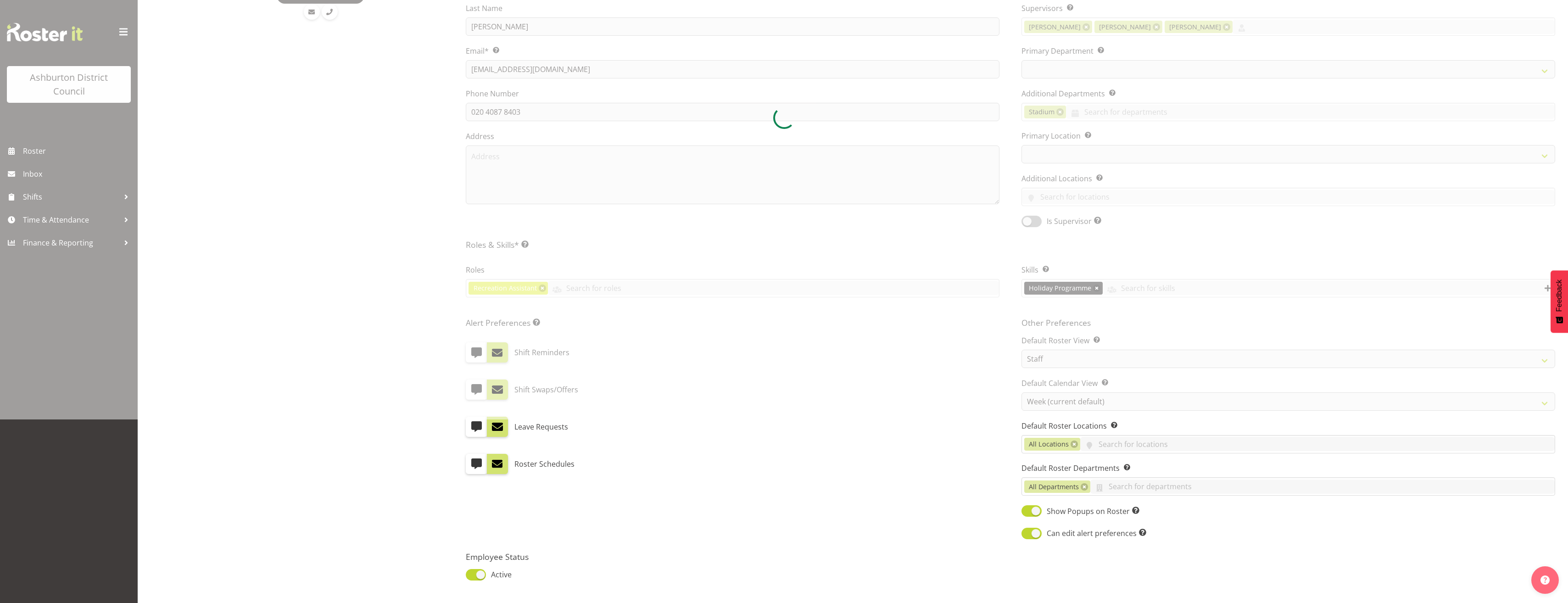
select select
select select "83"
select select "64"
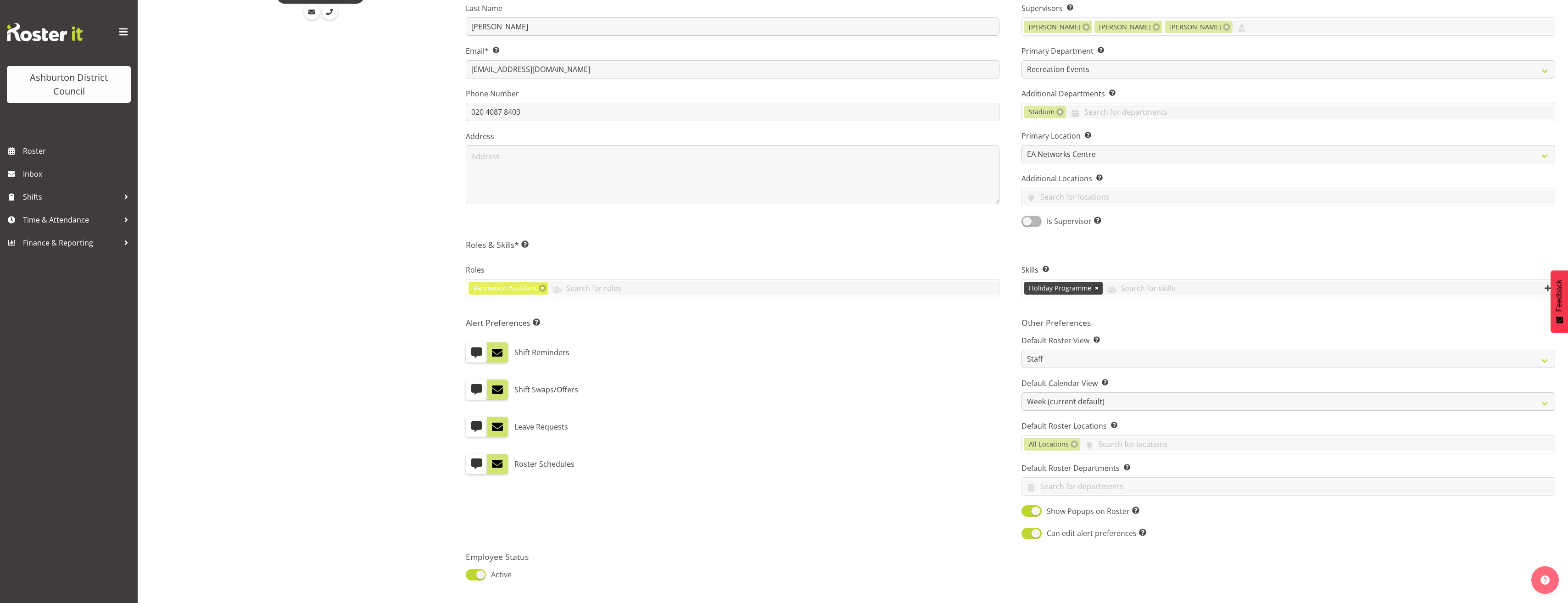
scroll to position [229, 0]
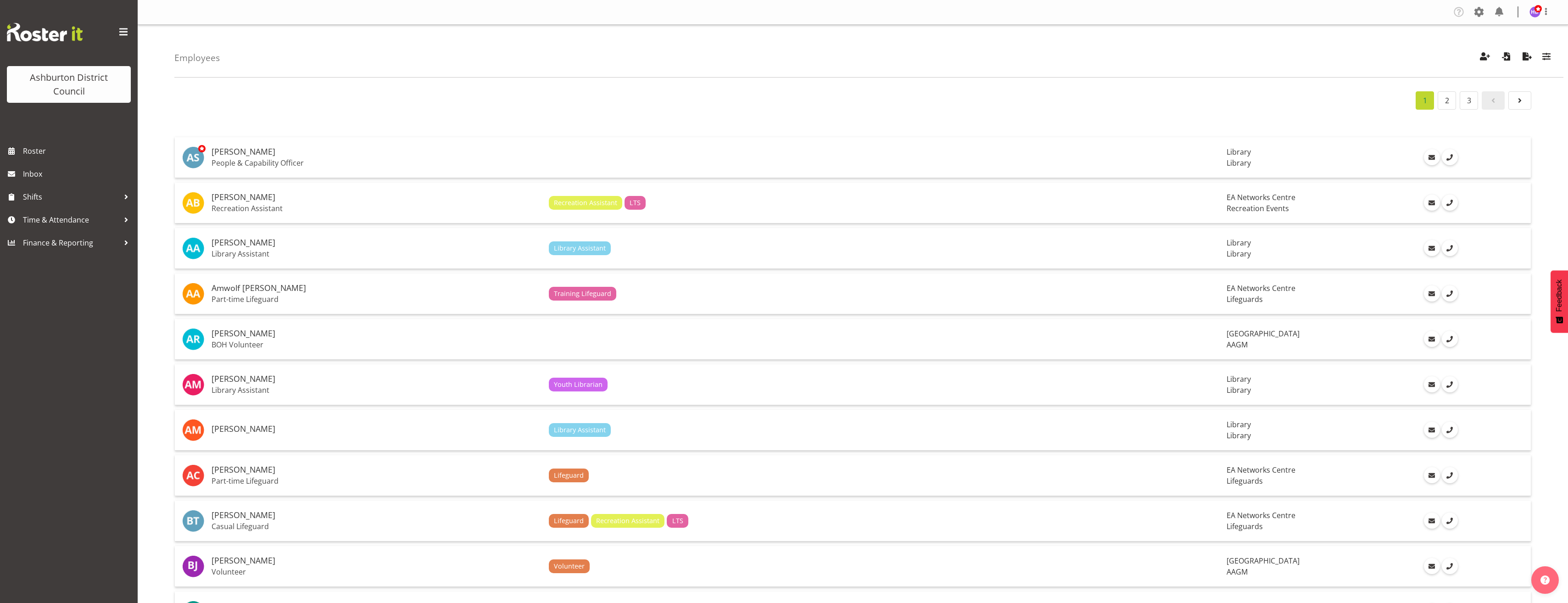
scroll to position [527, 0]
